Goal: Find specific page/section: Find specific page/section

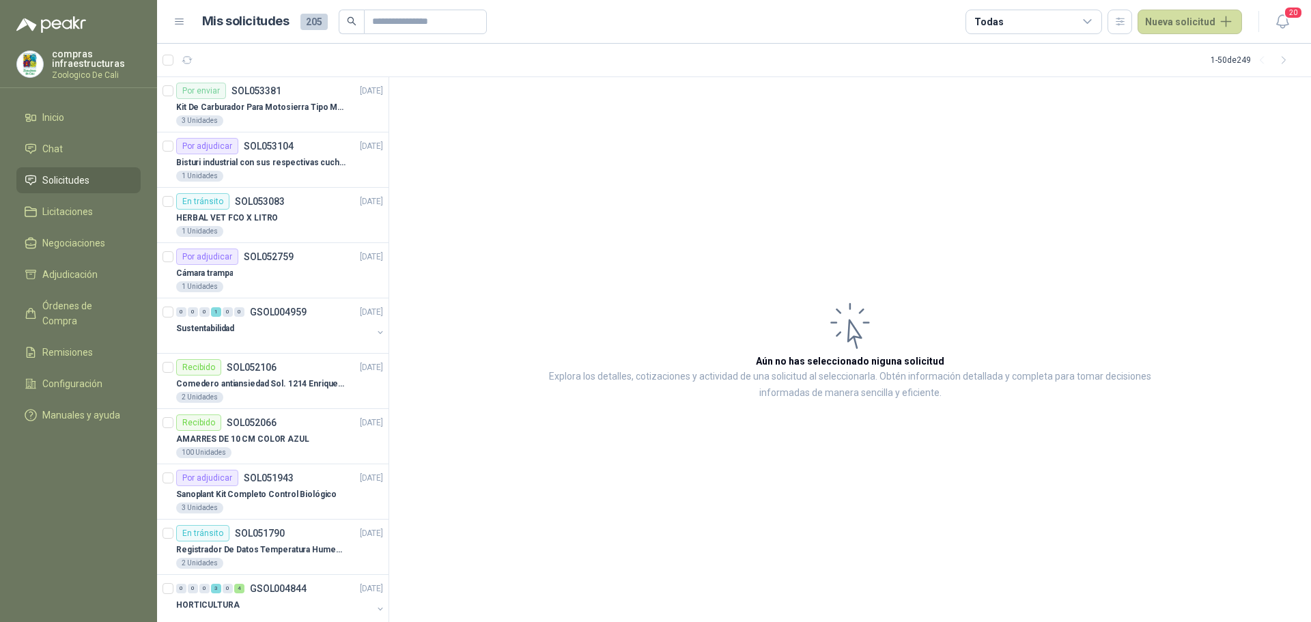
click at [80, 179] on span "Solicitudes" at bounding box center [65, 180] width 47 height 15
click at [291, 158] on p "Bisturi industrial con sus respectivas cuchillas segun muestra" at bounding box center [261, 162] width 170 height 13
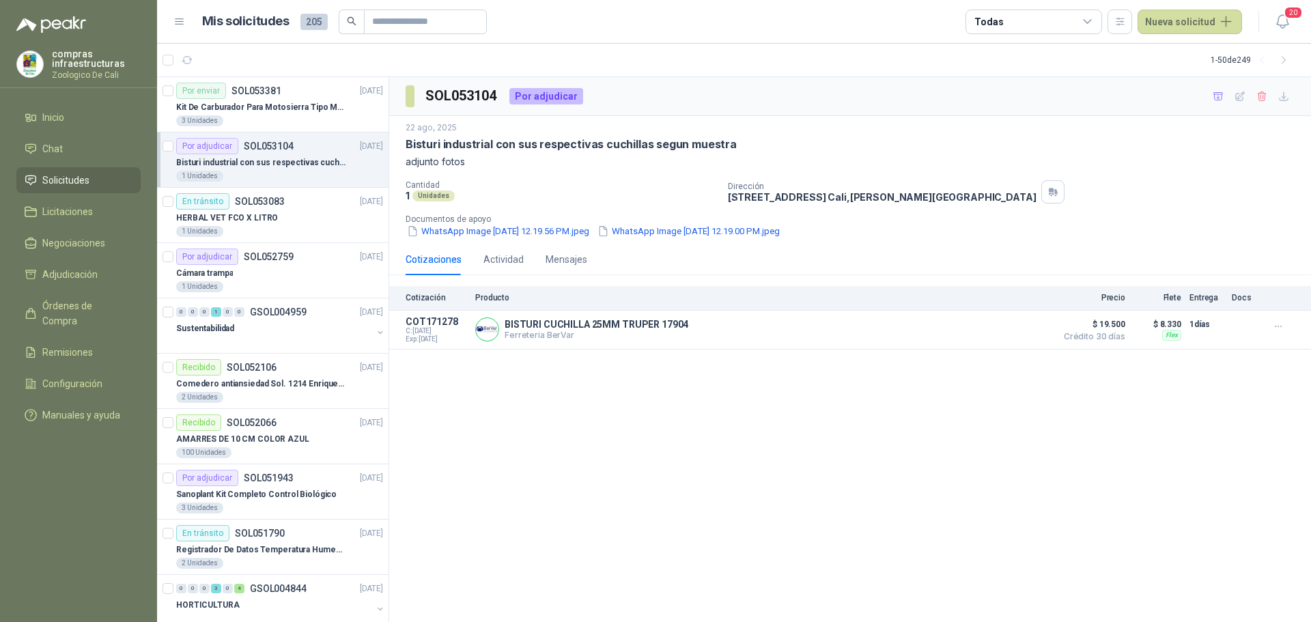
click at [233, 61] on article "1 - 50 de 249" at bounding box center [734, 60] width 1154 height 33
click at [243, 124] on div "3 Unidades" at bounding box center [279, 120] width 207 height 11
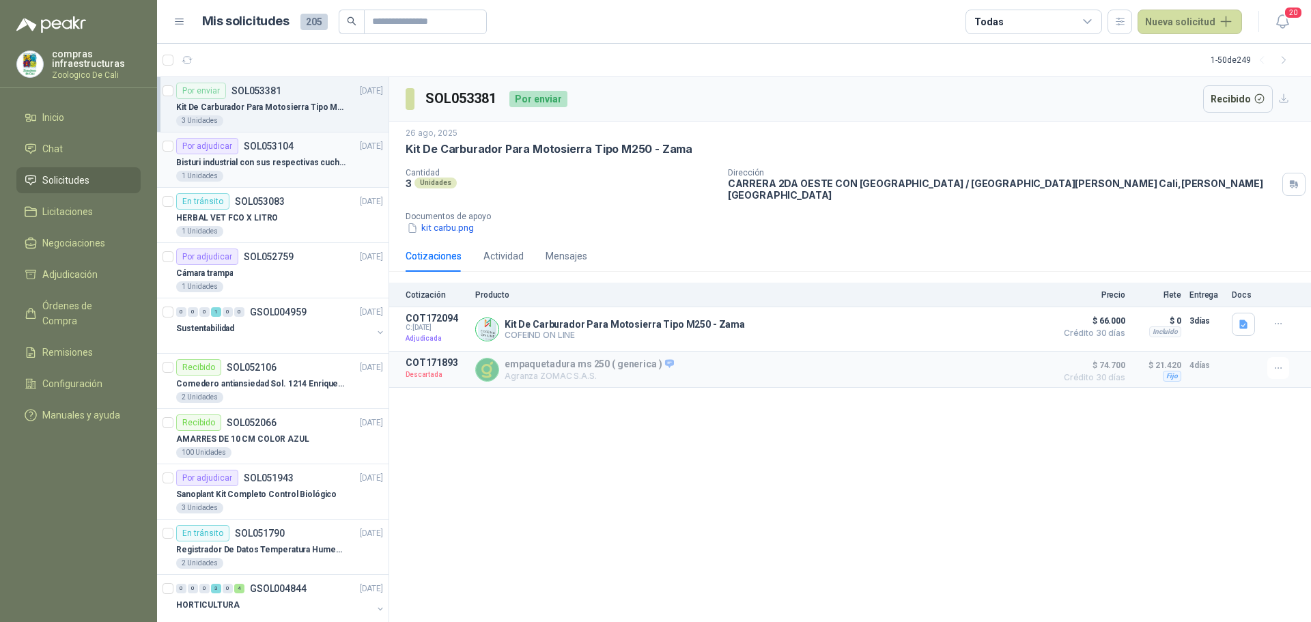
click at [243, 159] on p "Bisturi industrial con sus respectivas cuchillas segun muestra" at bounding box center [261, 162] width 170 height 13
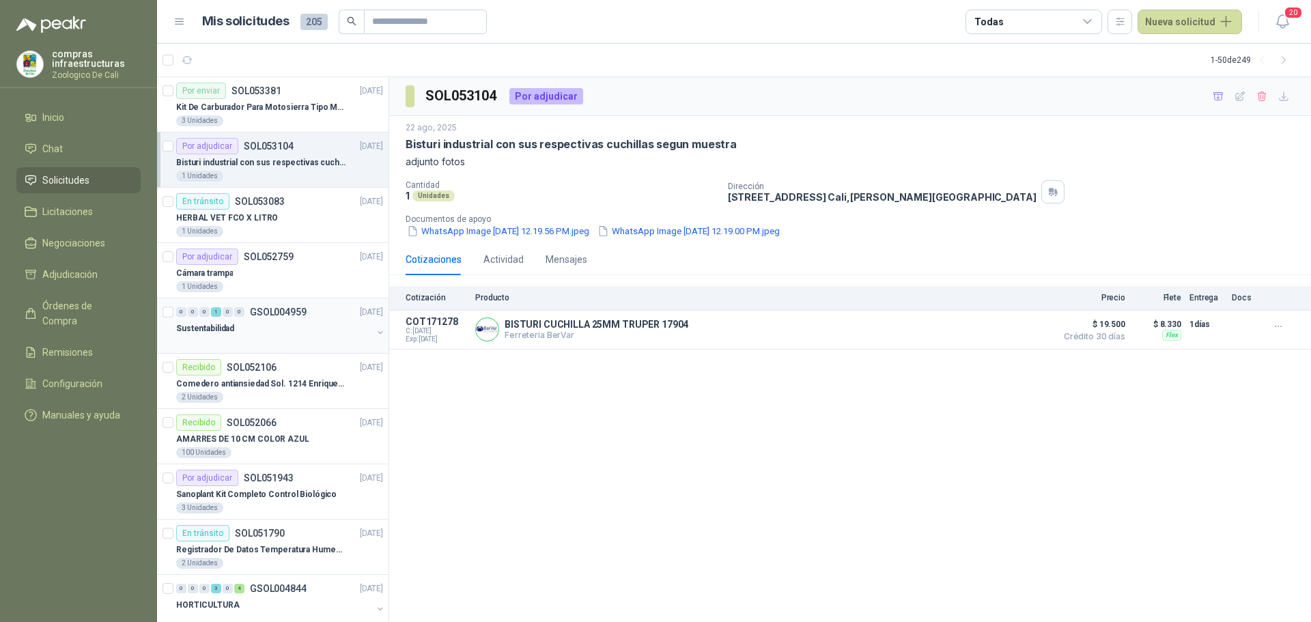
click at [274, 320] on div "Sustentabilidad" at bounding box center [274, 328] width 196 height 16
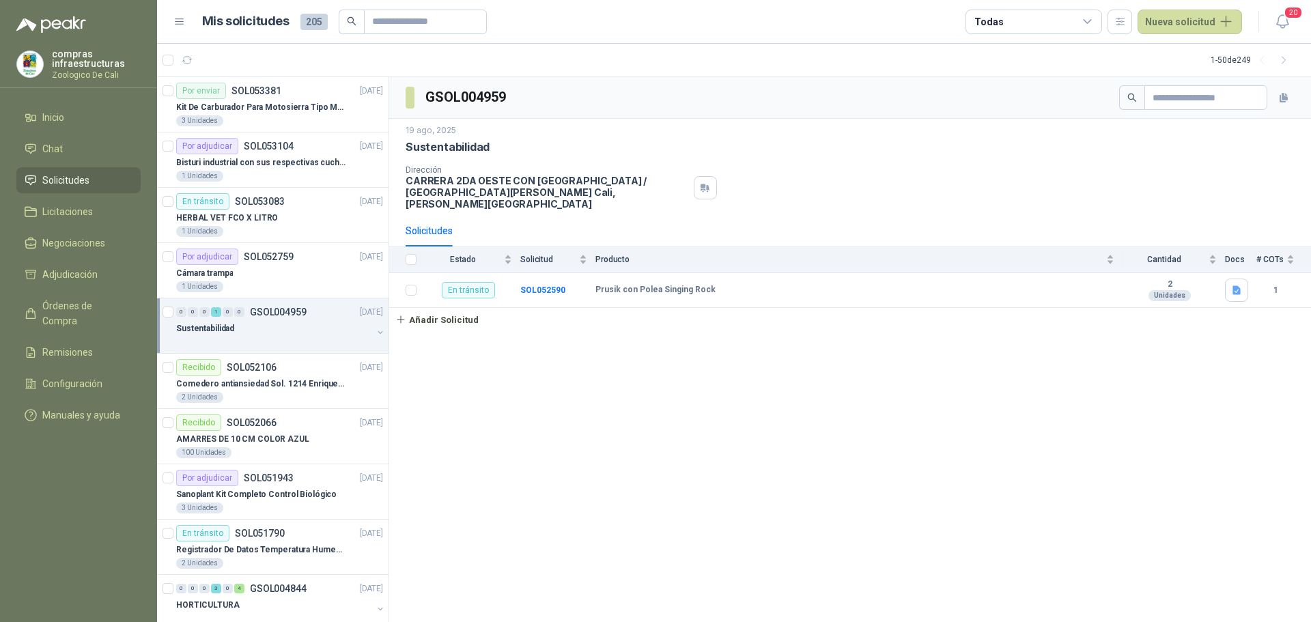
click at [91, 173] on li "Solicitudes" at bounding box center [79, 180] width 108 height 15
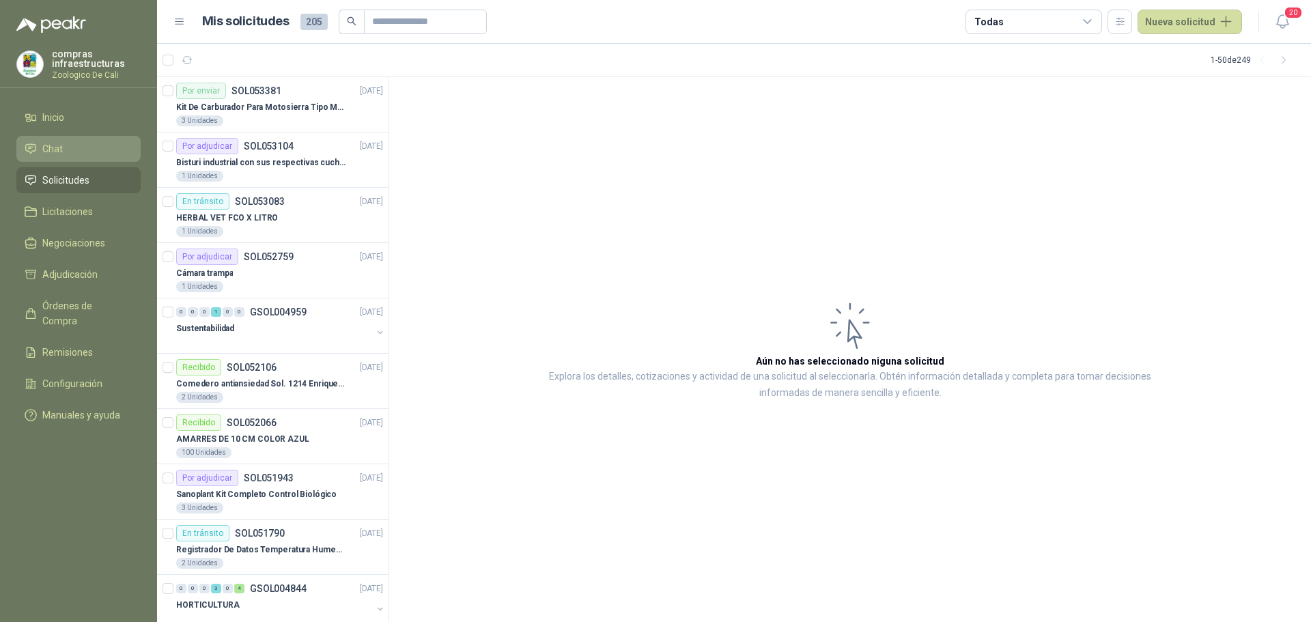
click at [82, 152] on li "Chat" at bounding box center [79, 148] width 108 height 15
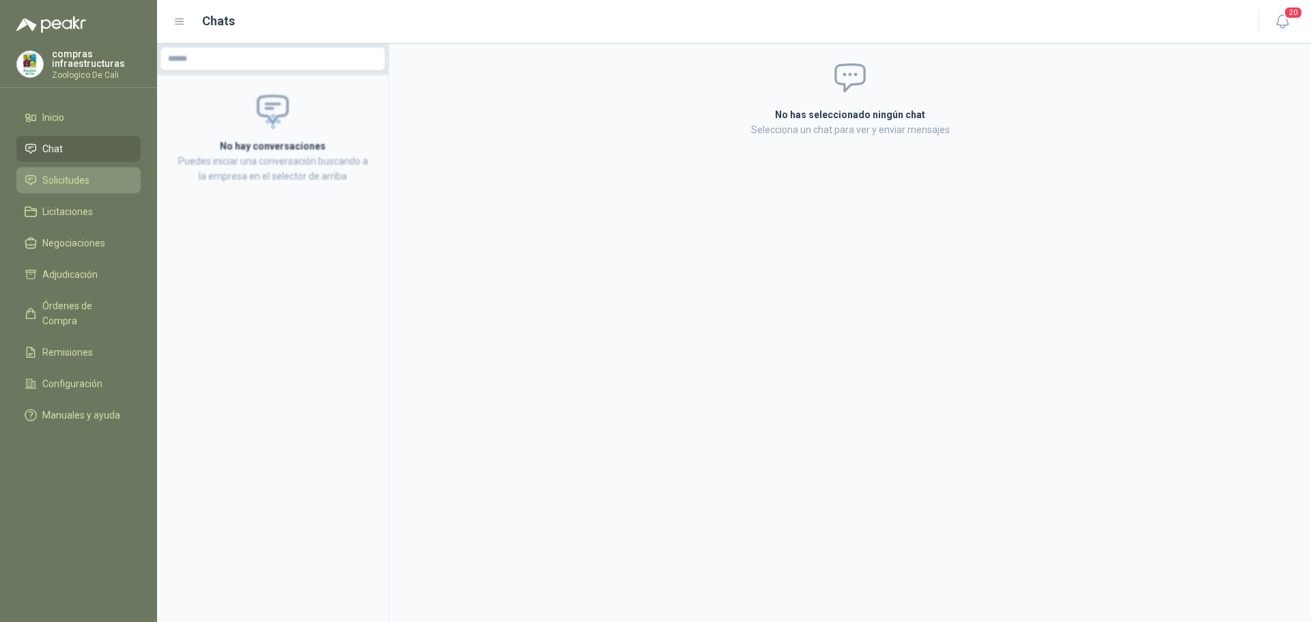
click at [83, 176] on span "Solicitudes" at bounding box center [65, 180] width 47 height 15
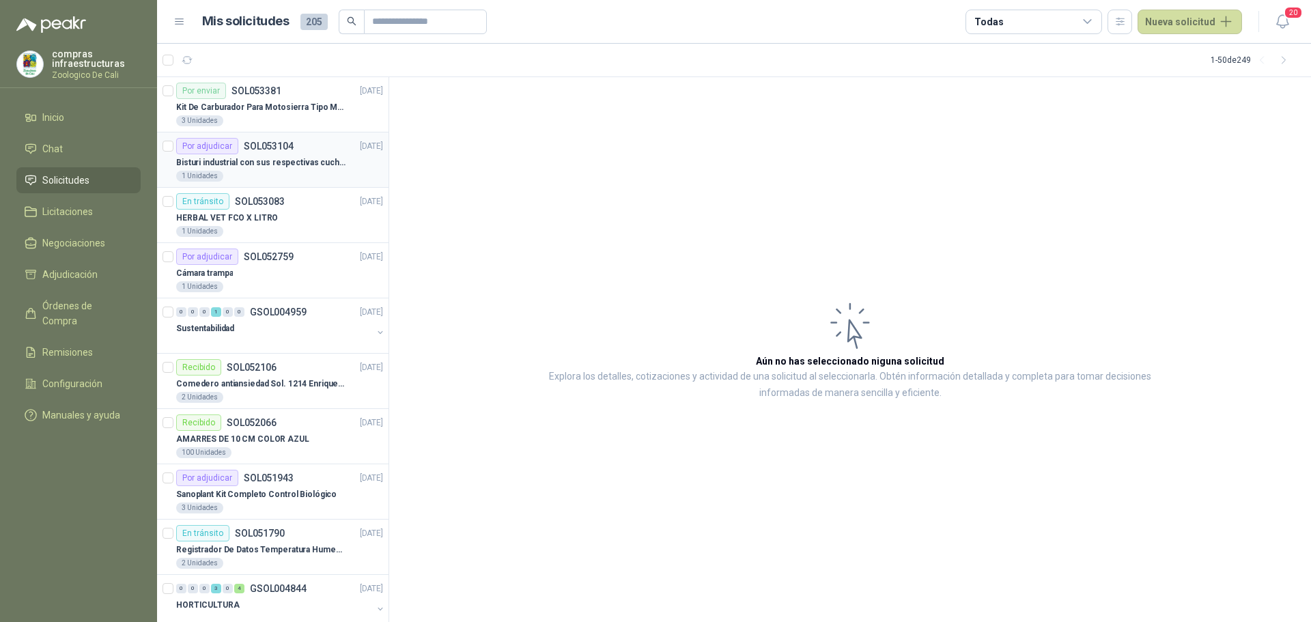
click at [229, 145] on div "Por adjudicar" at bounding box center [207, 146] width 62 height 16
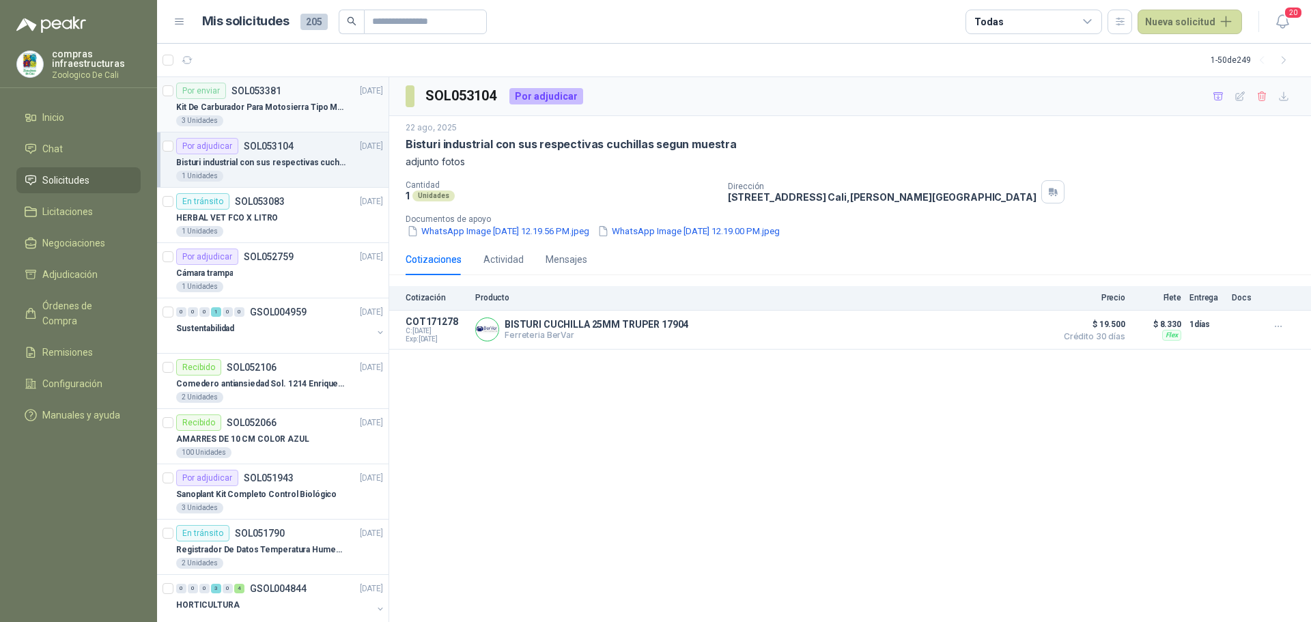
click at [247, 121] on div "3 Unidades" at bounding box center [279, 120] width 207 height 11
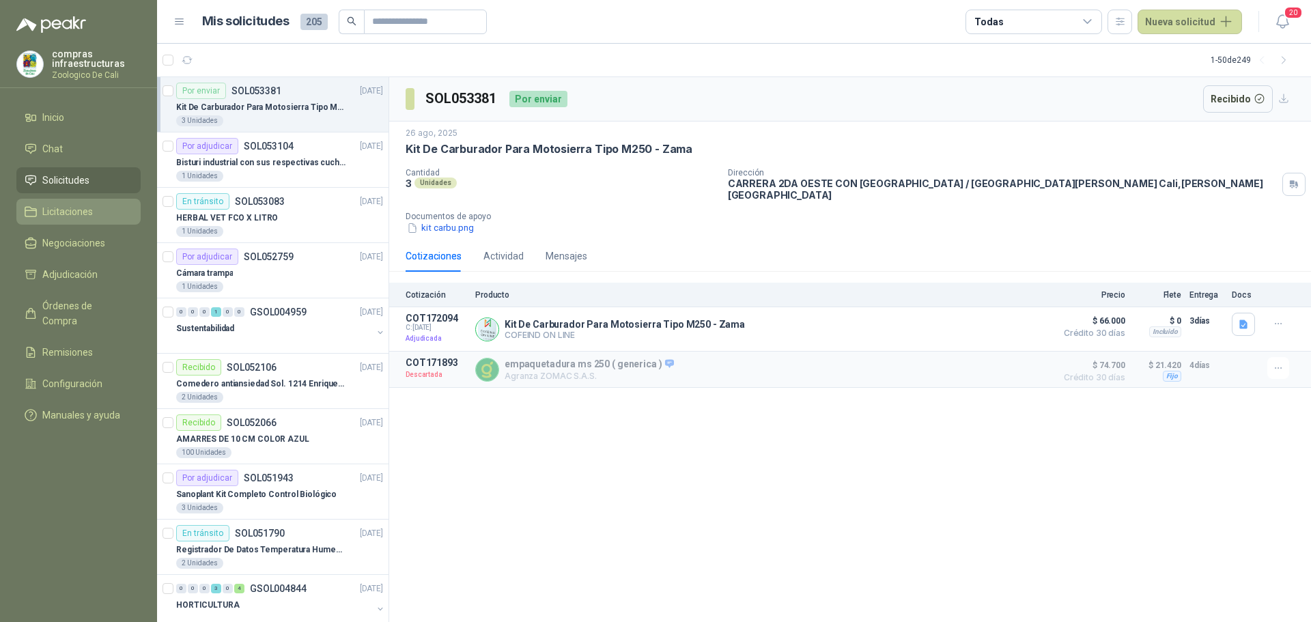
click at [68, 212] on span "Licitaciones" at bounding box center [67, 211] width 51 height 15
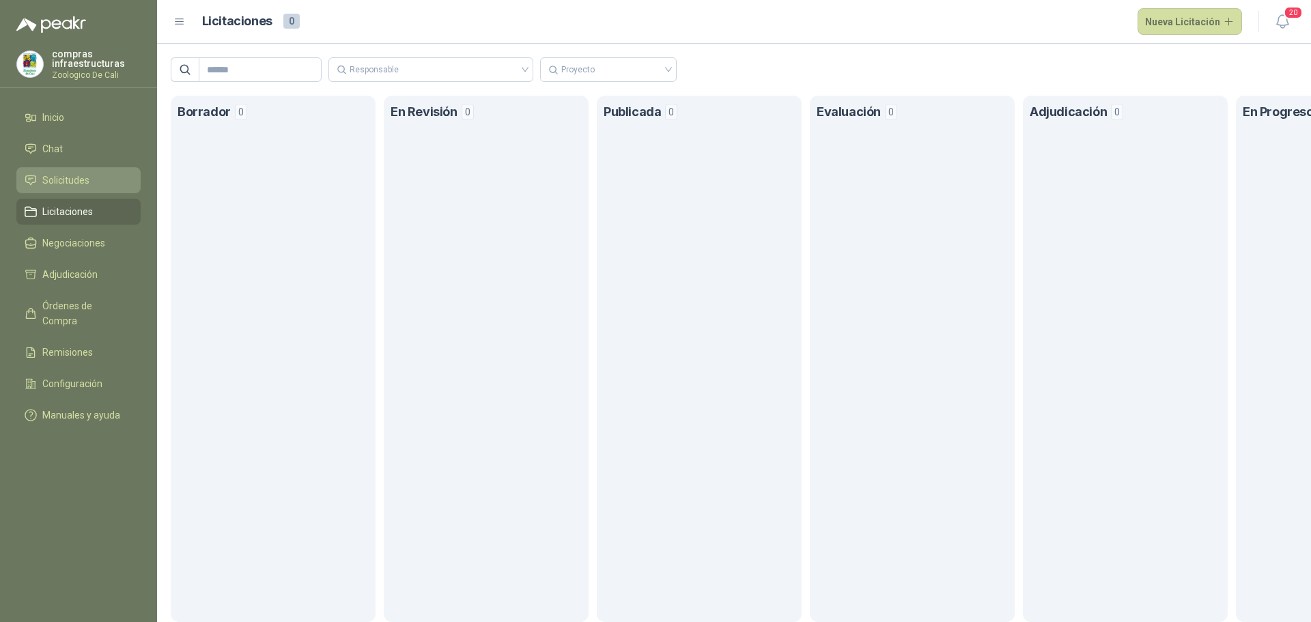
click at [83, 183] on span "Solicitudes" at bounding box center [65, 180] width 47 height 15
